Goal: Find specific page/section: Find specific page/section

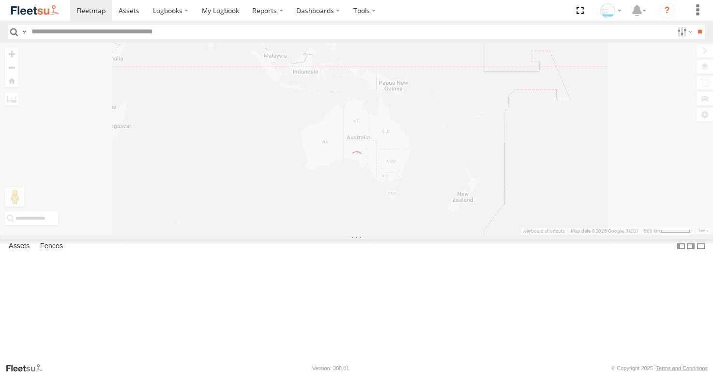
click at [0, 0] on label "×" at bounding box center [0, 0] width 0 height 0
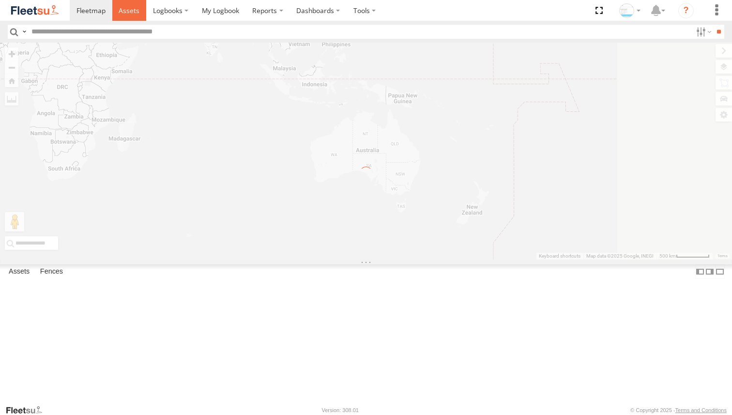
click at [136, 15] on span at bounding box center [129, 10] width 21 height 9
